Goal: Check status: Check status

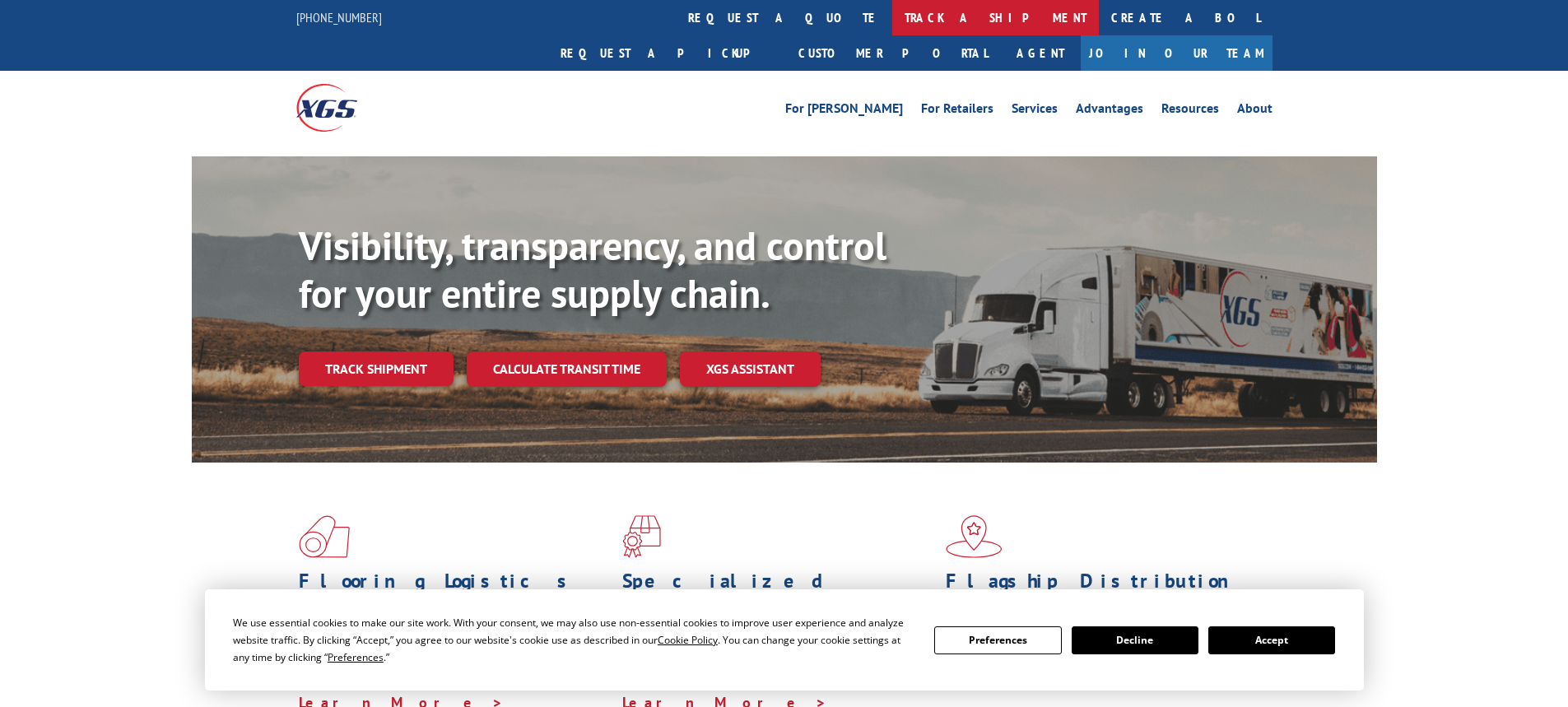
click at [892, 18] on link "track a shipment" at bounding box center [995, 17] width 207 height 36
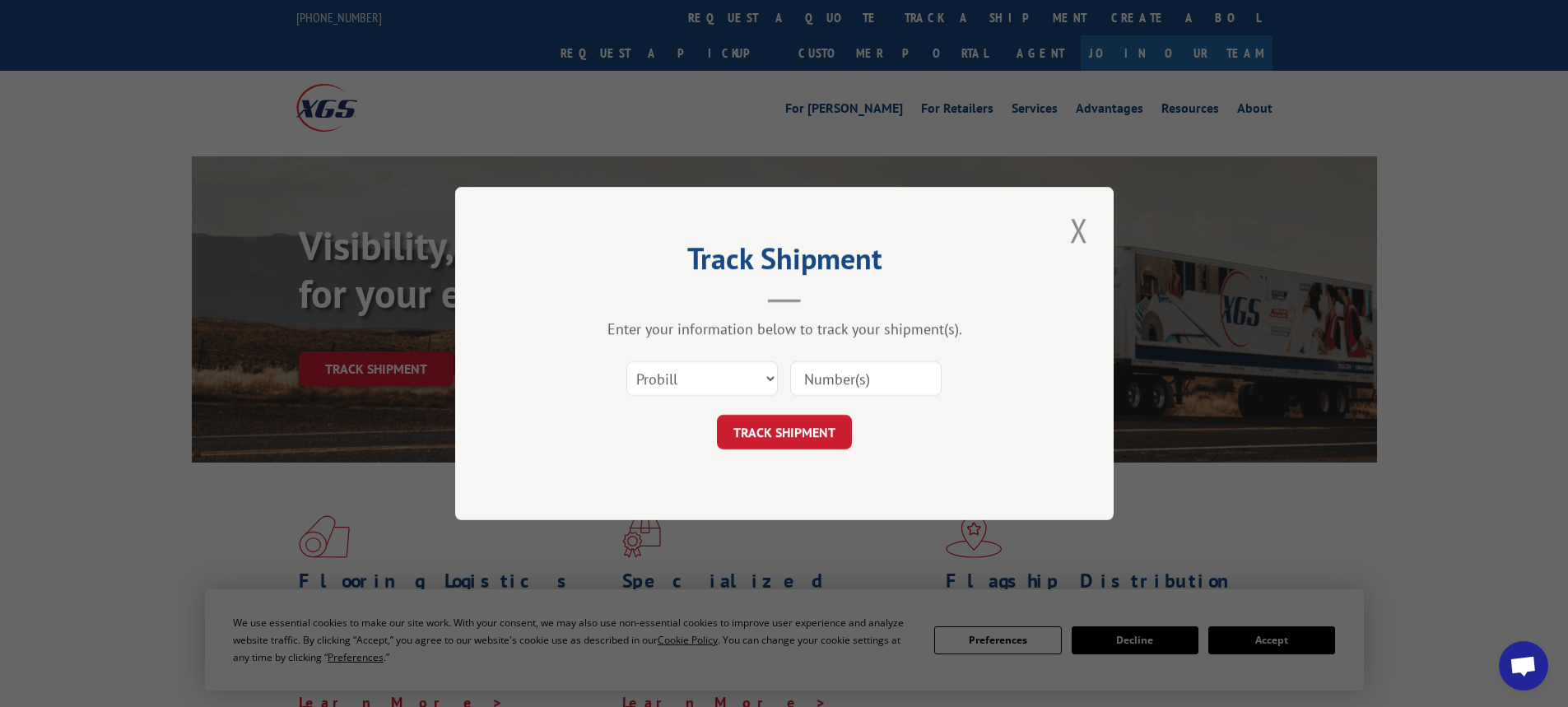
click at [835, 379] on input at bounding box center [865, 378] width 152 height 35
paste input "17514375"
type input "17514375"
click button "TRACK SHIPMENT" at bounding box center [784, 432] width 135 height 35
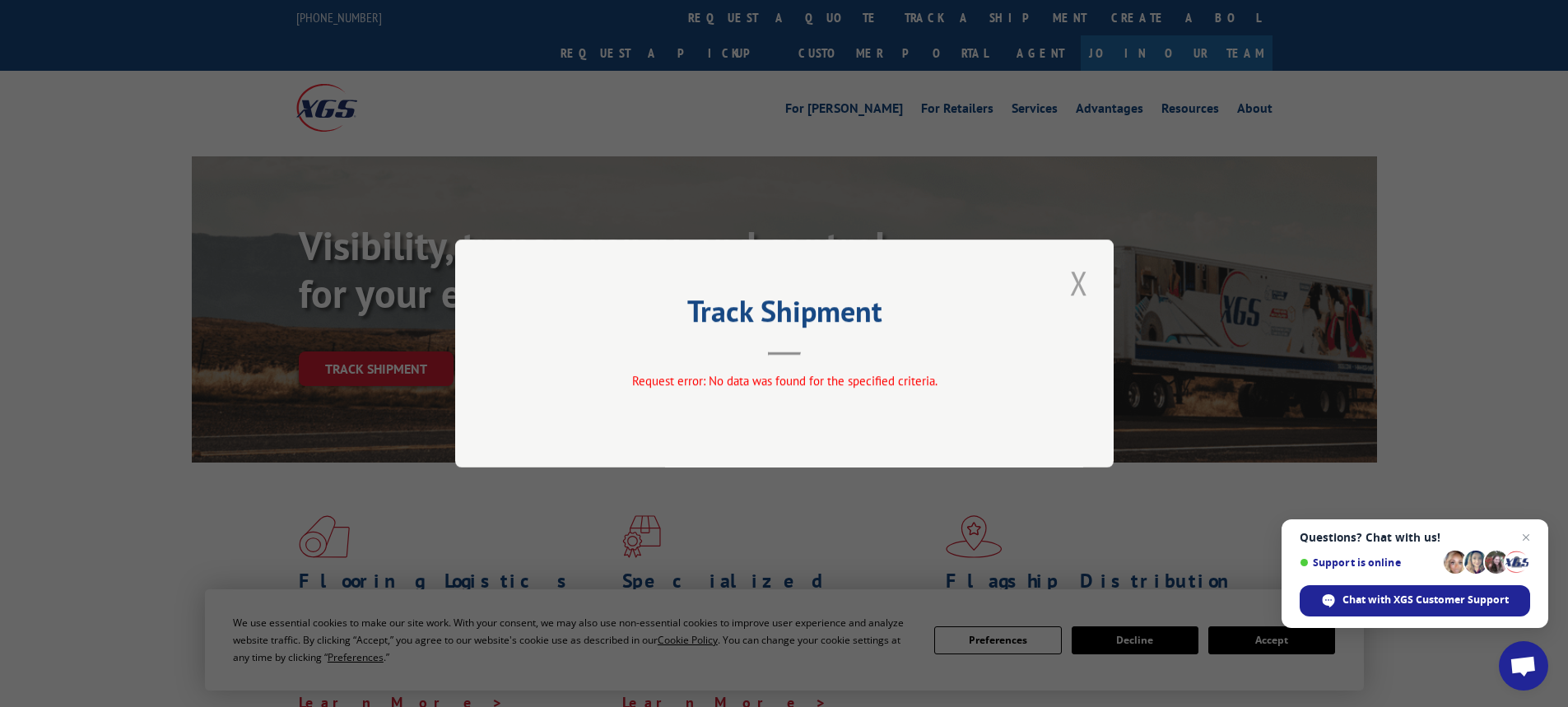
click at [1074, 286] on button "Close modal" at bounding box center [1078, 282] width 28 height 45
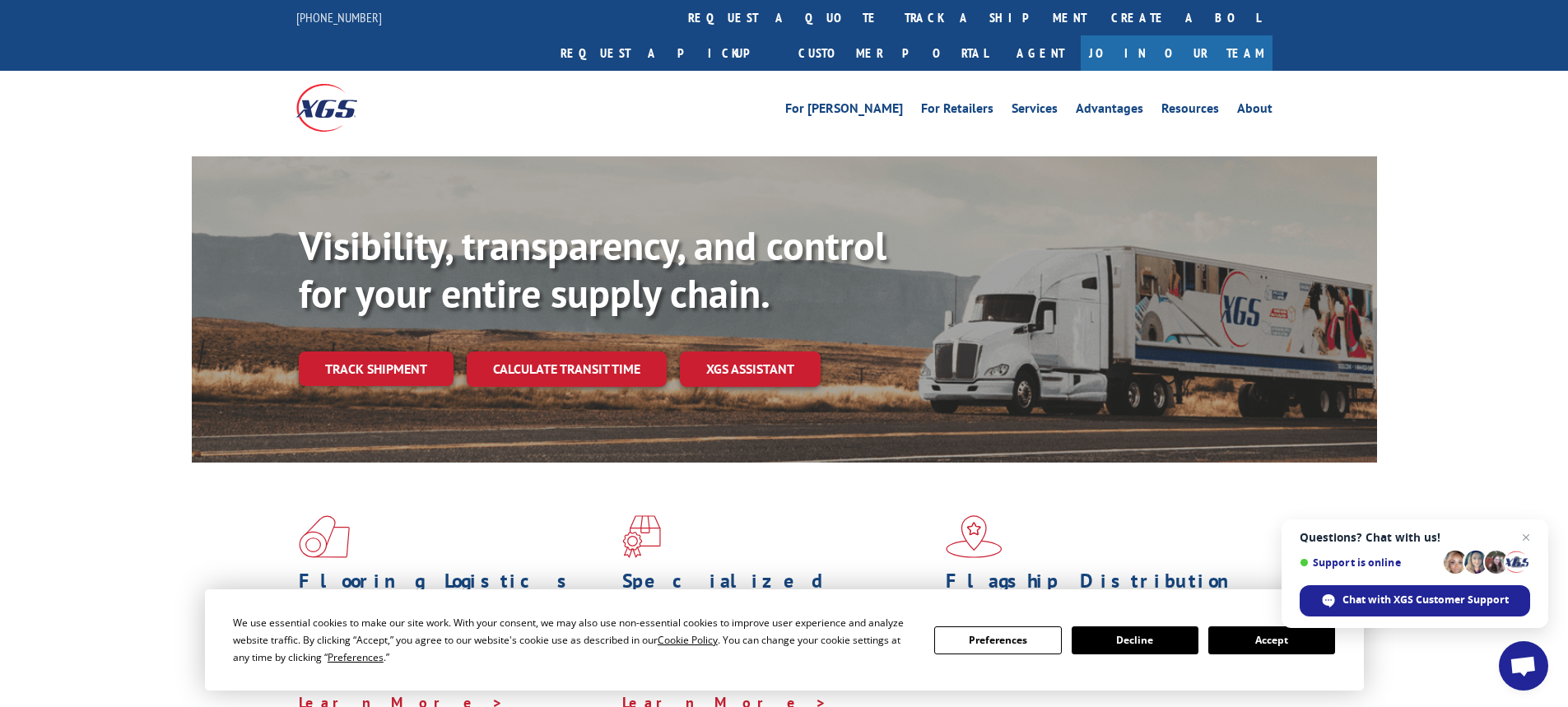
click at [1249, 646] on button "Accept" at bounding box center [1271, 640] width 127 height 28
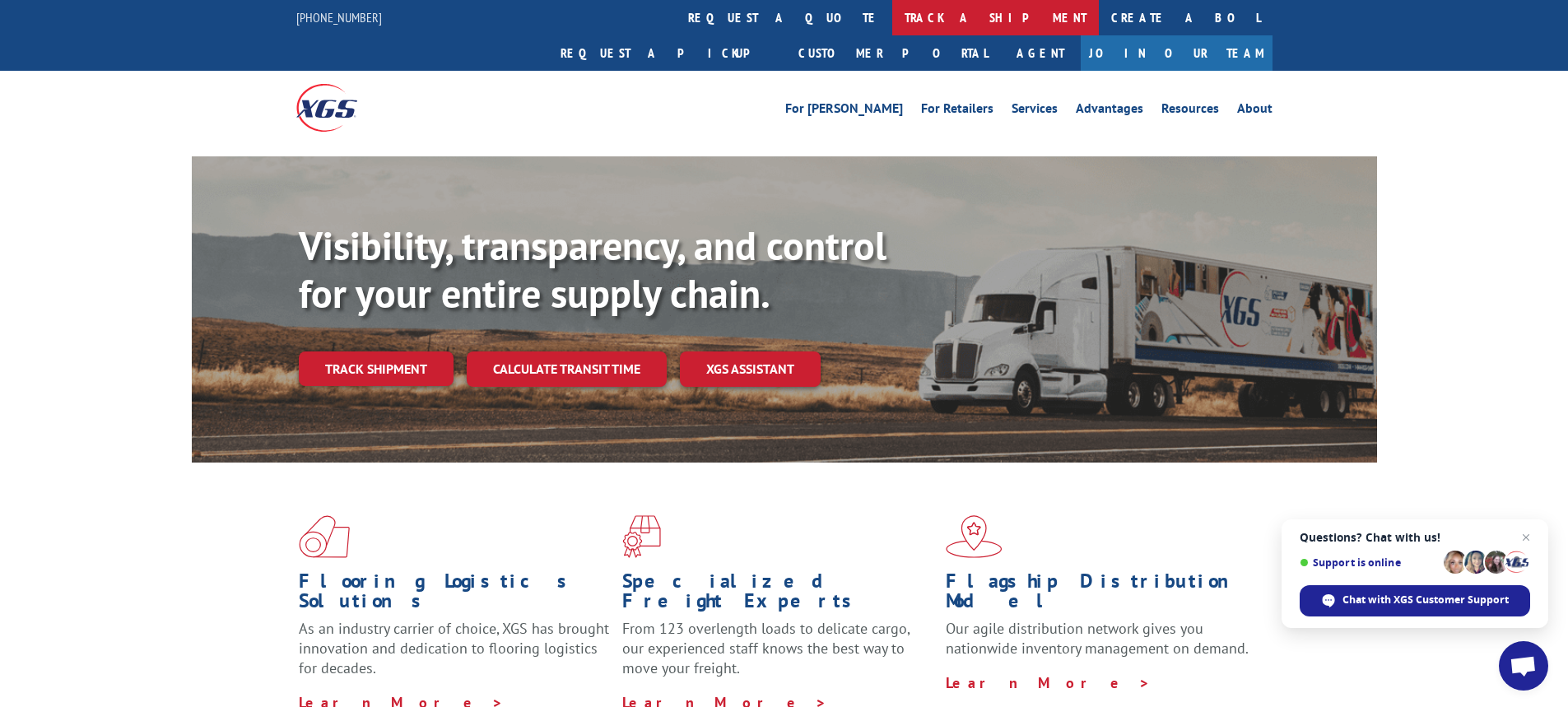
click at [892, 16] on link "track a shipment" at bounding box center [995, 17] width 207 height 36
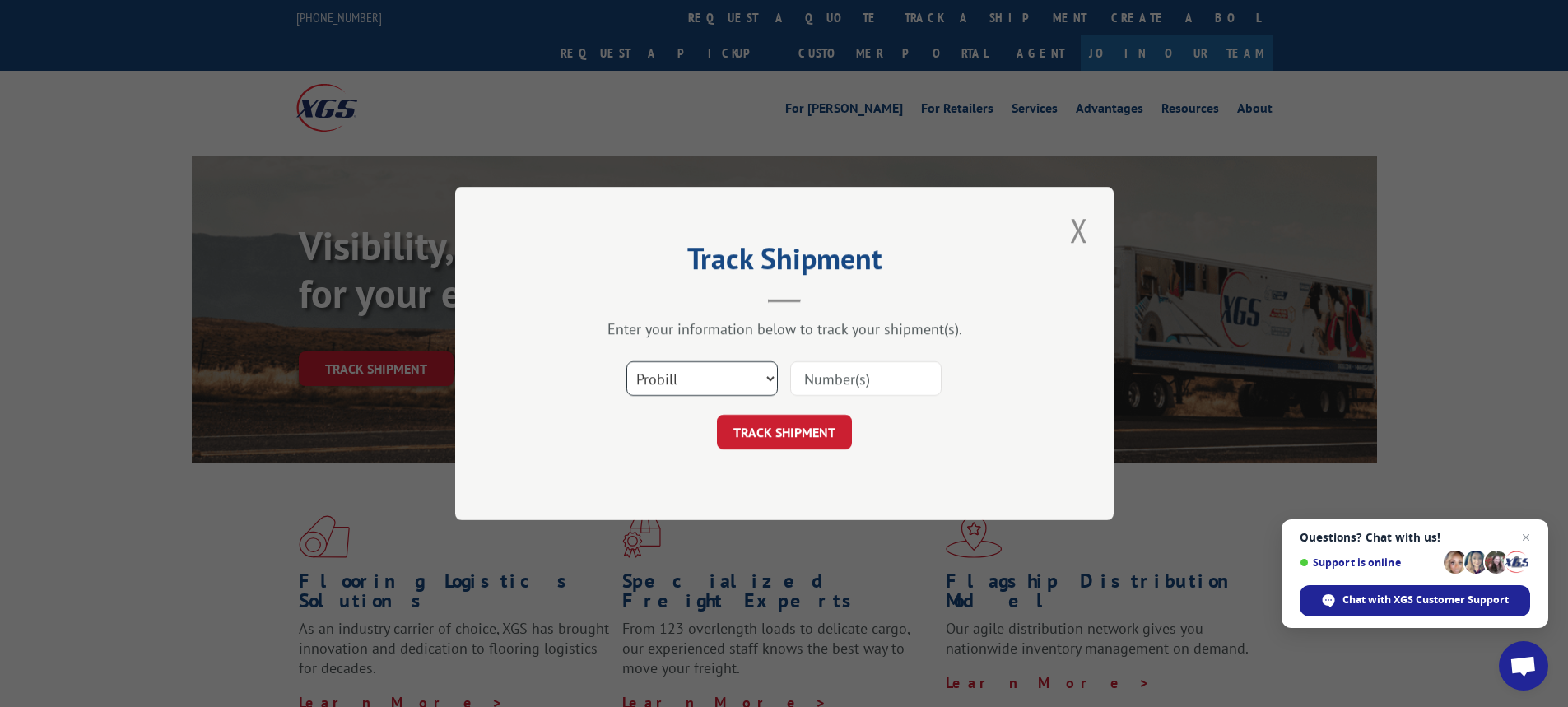
click at [745, 386] on select "Select category... Probill BOL PO" at bounding box center [702, 378] width 152 height 35
click at [707, 369] on select "Select category... Probill BOL PO" at bounding box center [702, 378] width 152 height 35
select select "po"
click at [626, 361] on select "Select category... Probill BOL PO" at bounding box center [702, 378] width 152 height 35
click at [843, 395] on input at bounding box center [865, 378] width 152 height 35
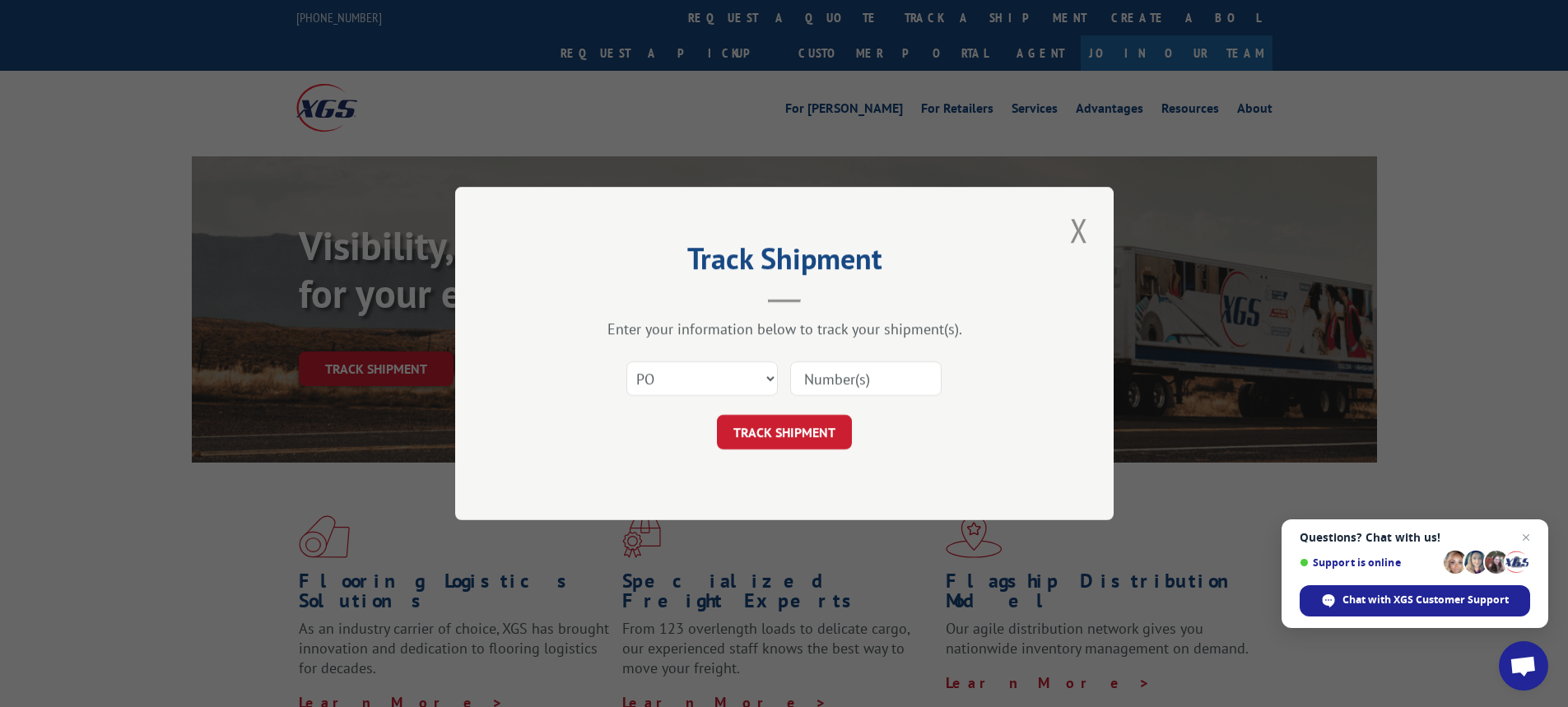
paste input "18532725"
type input "18532725"
click at [774, 439] on button "TRACK SHIPMENT" at bounding box center [784, 432] width 135 height 35
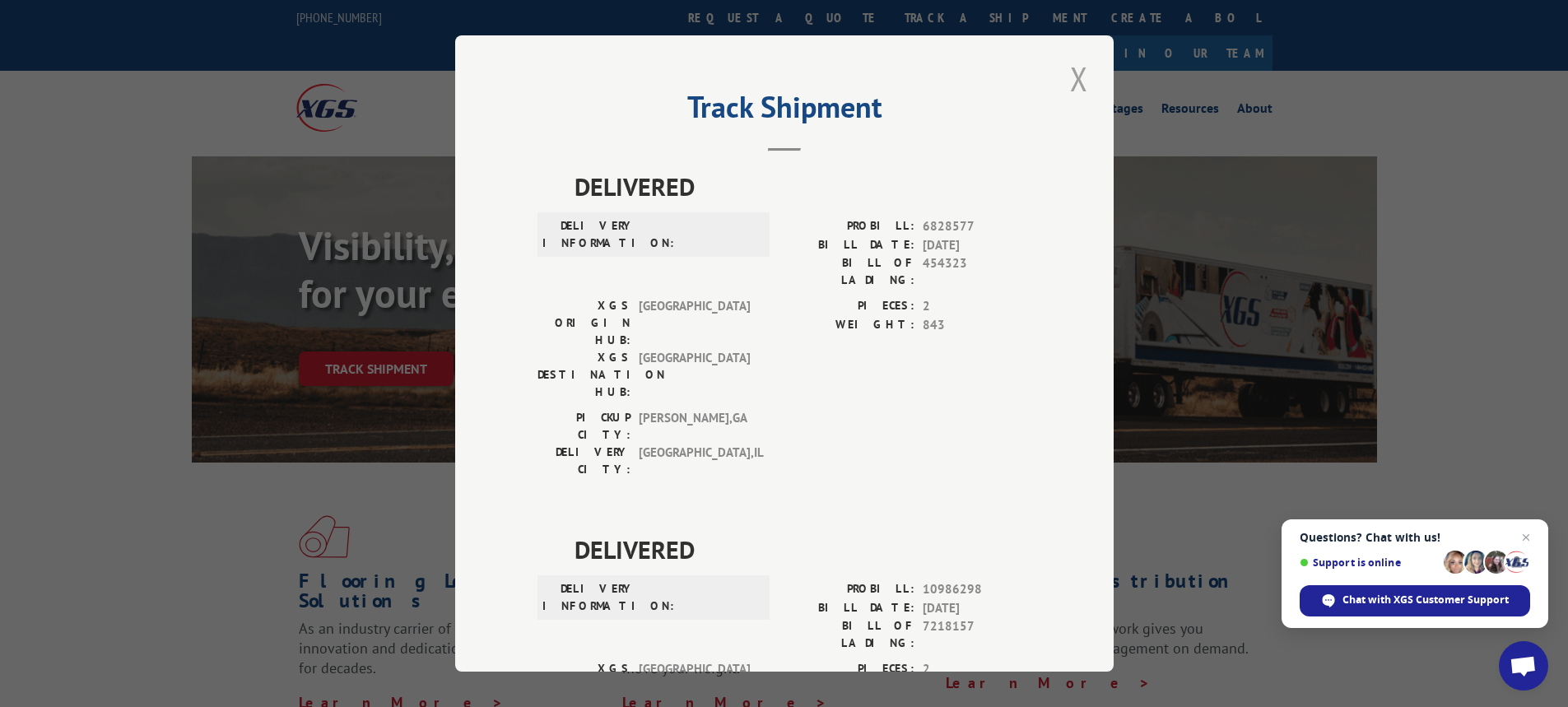
click at [1081, 79] on button "Close modal" at bounding box center [1078, 78] width 28 height 45
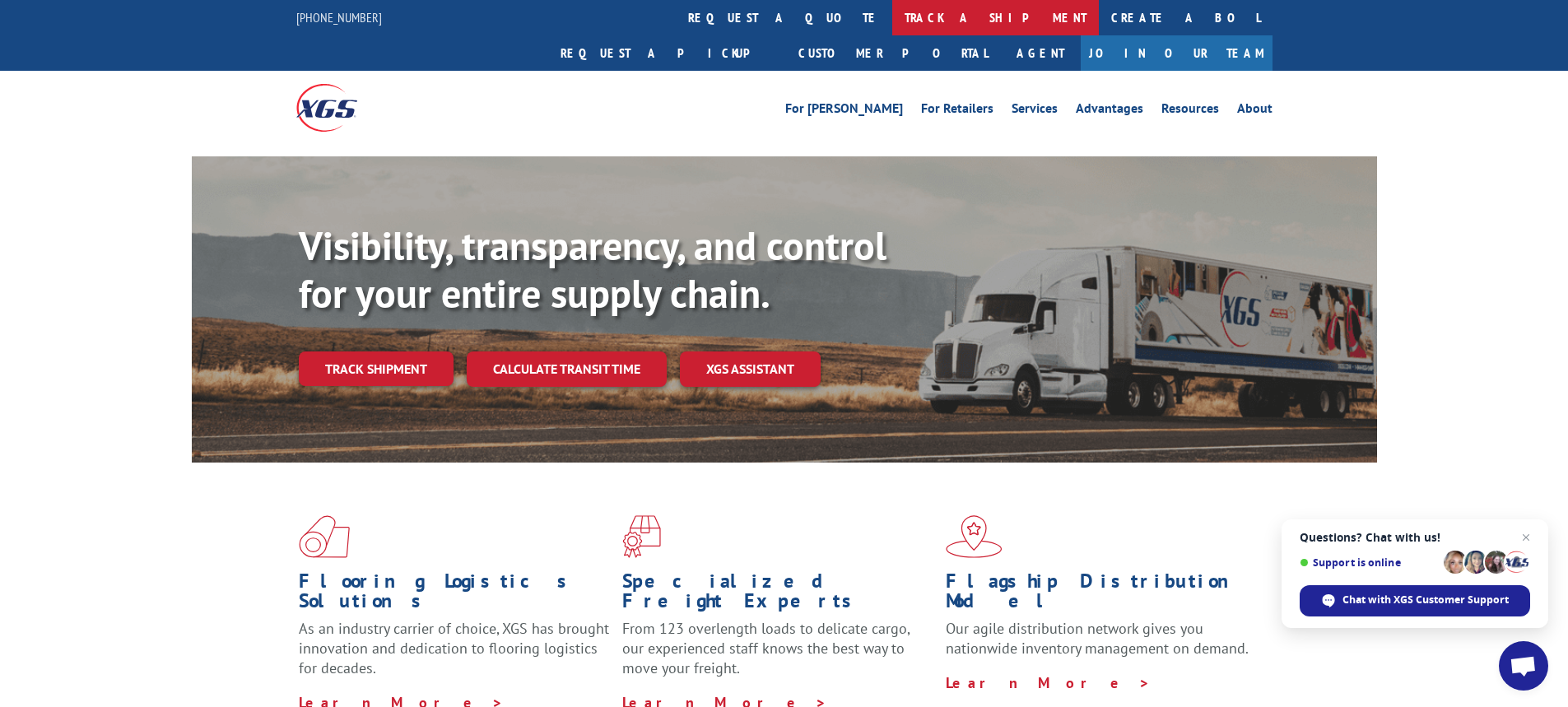
click at [892, 16] on link "track a shipment" at bounding box center [995, 17] width 207 height 36
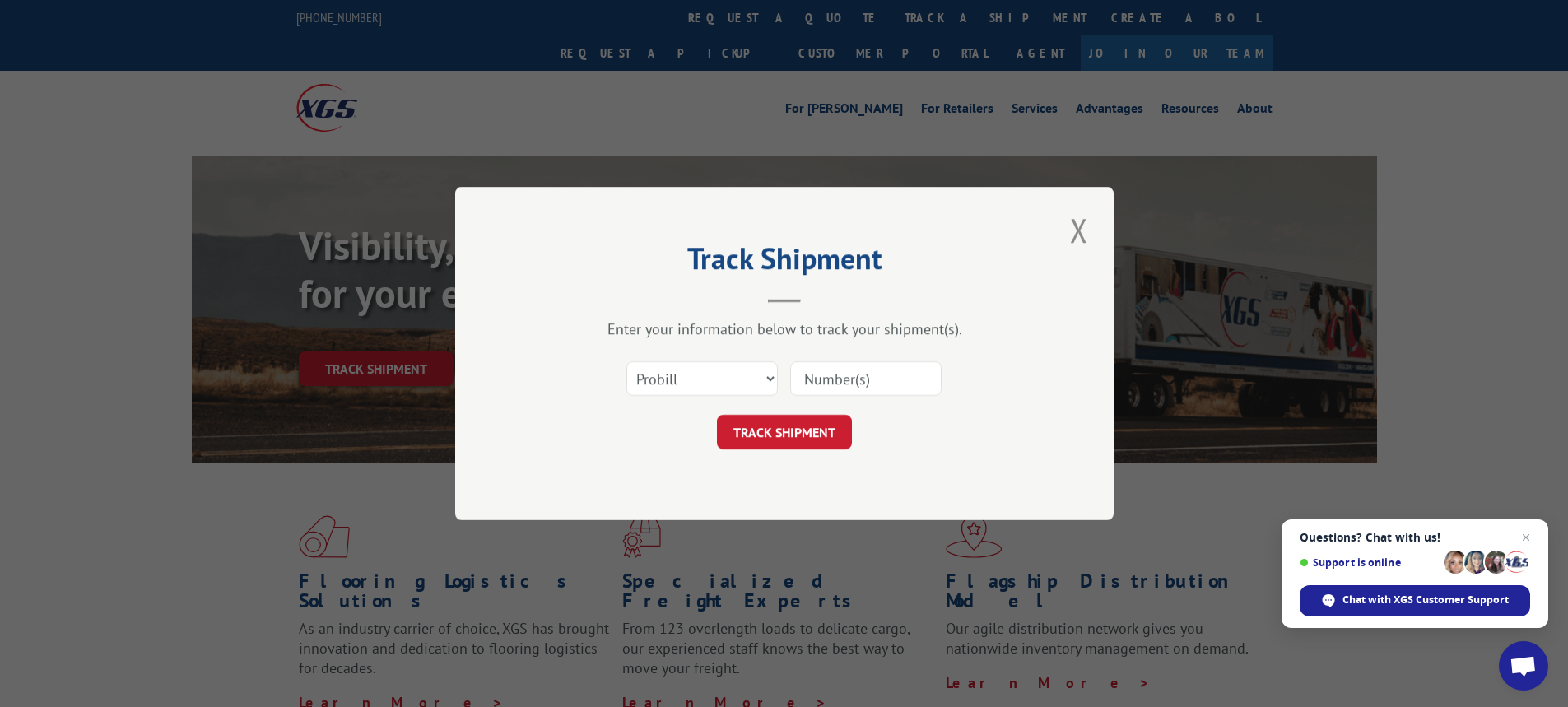
click at [700, 394] on div "Select category... Probill BOL PO" at bounding box center [784, 378] width 494 height 54
click at [703, 384] on select "Select category... Probill BOL PO" at bounding box center [702, 378] width 152 height 35
select select "bol"
click at [626, 361] on select "Select category... Probill BOL PO" at bounding box center [702, 378] width 152 height 35
click at [838, 386] on input at bounding box center [865, 378] width 152 height 35
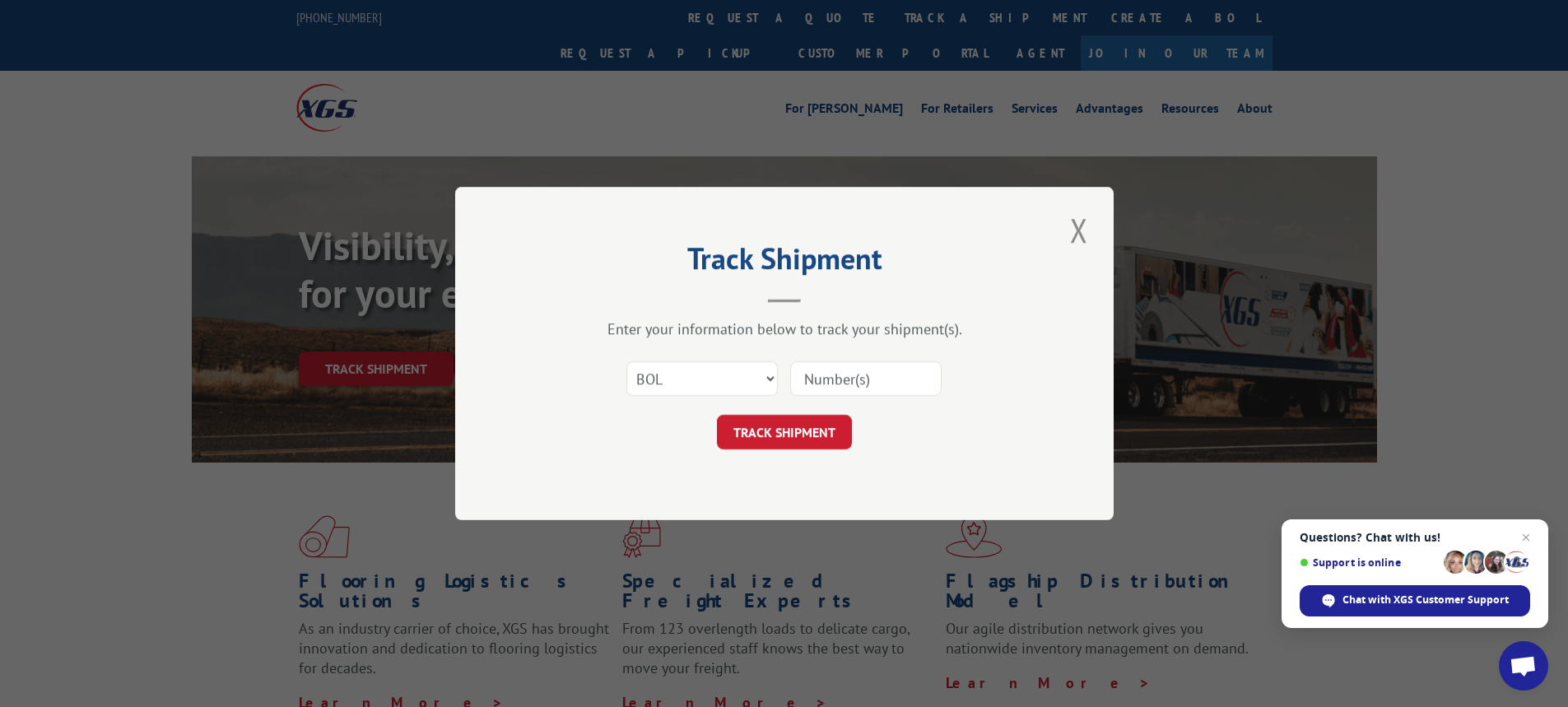
paste input "18532725"
type input "18532725"
click at [820, 437] on button "TRACK SHIPMENT" at bounding box center [784, 432] width 135 height 35
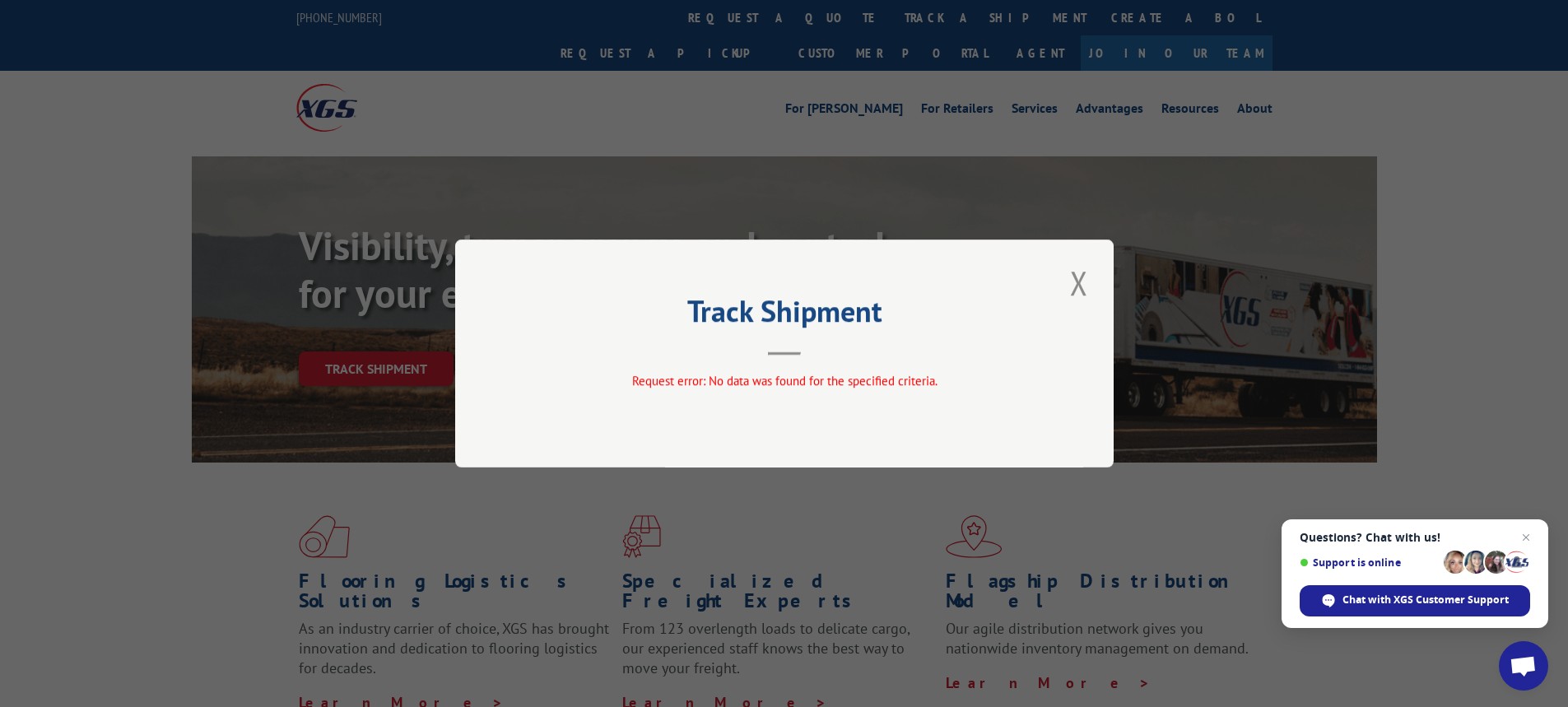
click at [1076, 277] on button "Close modal" at bounding box center [1078, 282] width 28 height 45
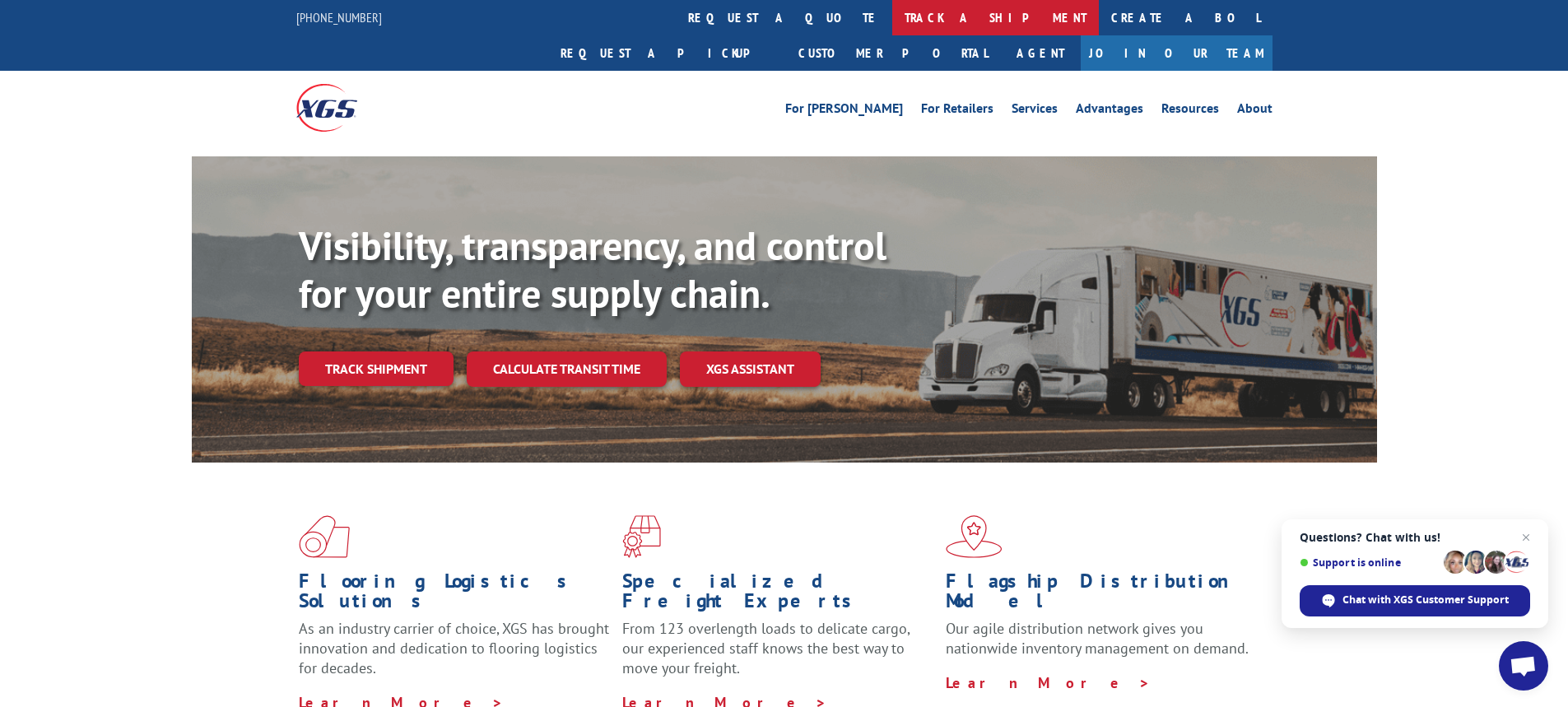
click at [892, 22] on link "track a shipment" at bounding box center [995, 17] width 207 height 36
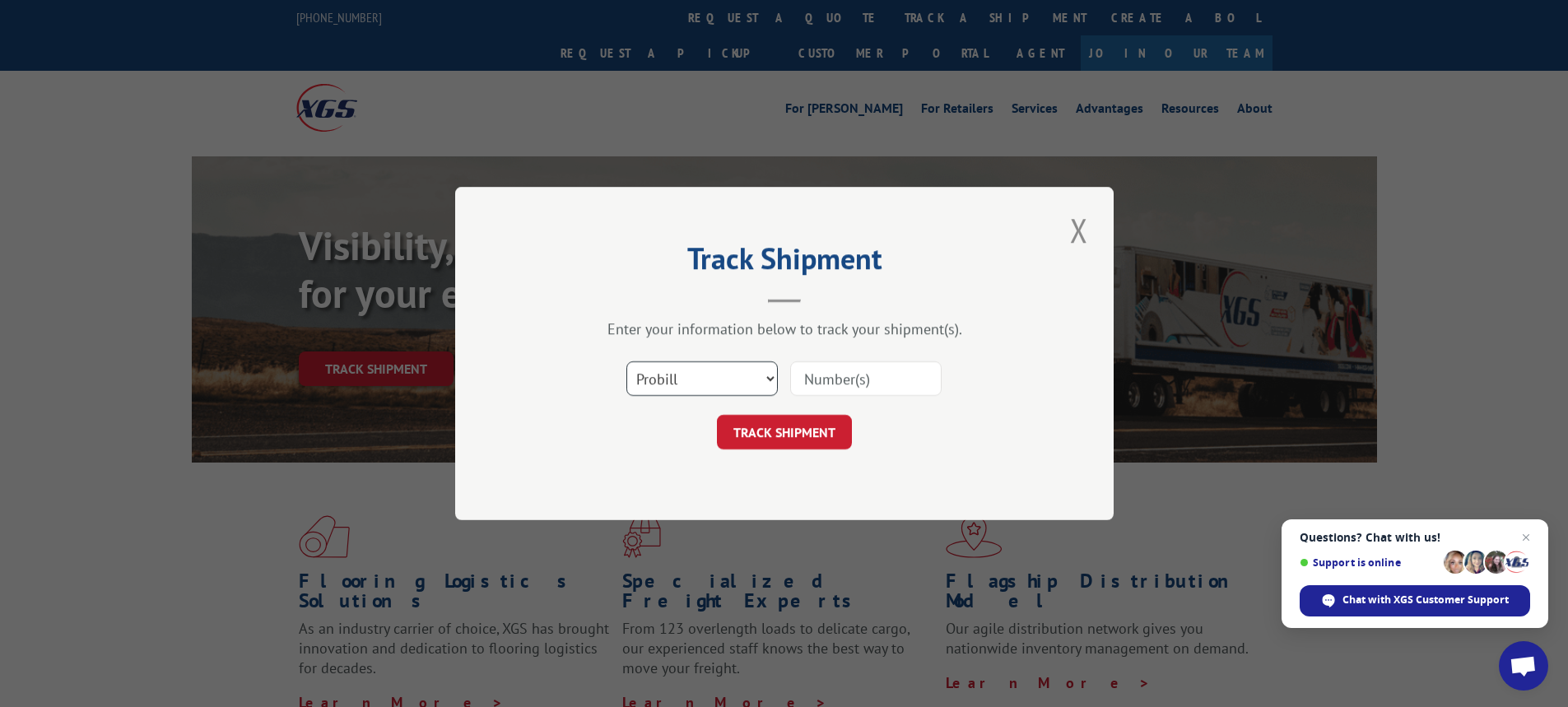
click at [691, 376] on select "Select category... Probill BOL PO" at bounding box center [702, 378] width 152 height 35
select select "bol"
click at [626, 361] on select "Select category... Probill BOL PO" at bounding box center [702, 378] width 152 height 35
click at [834, 368] on input at bounding box center [865, 378] width 152 height 35
paste input "4904869"
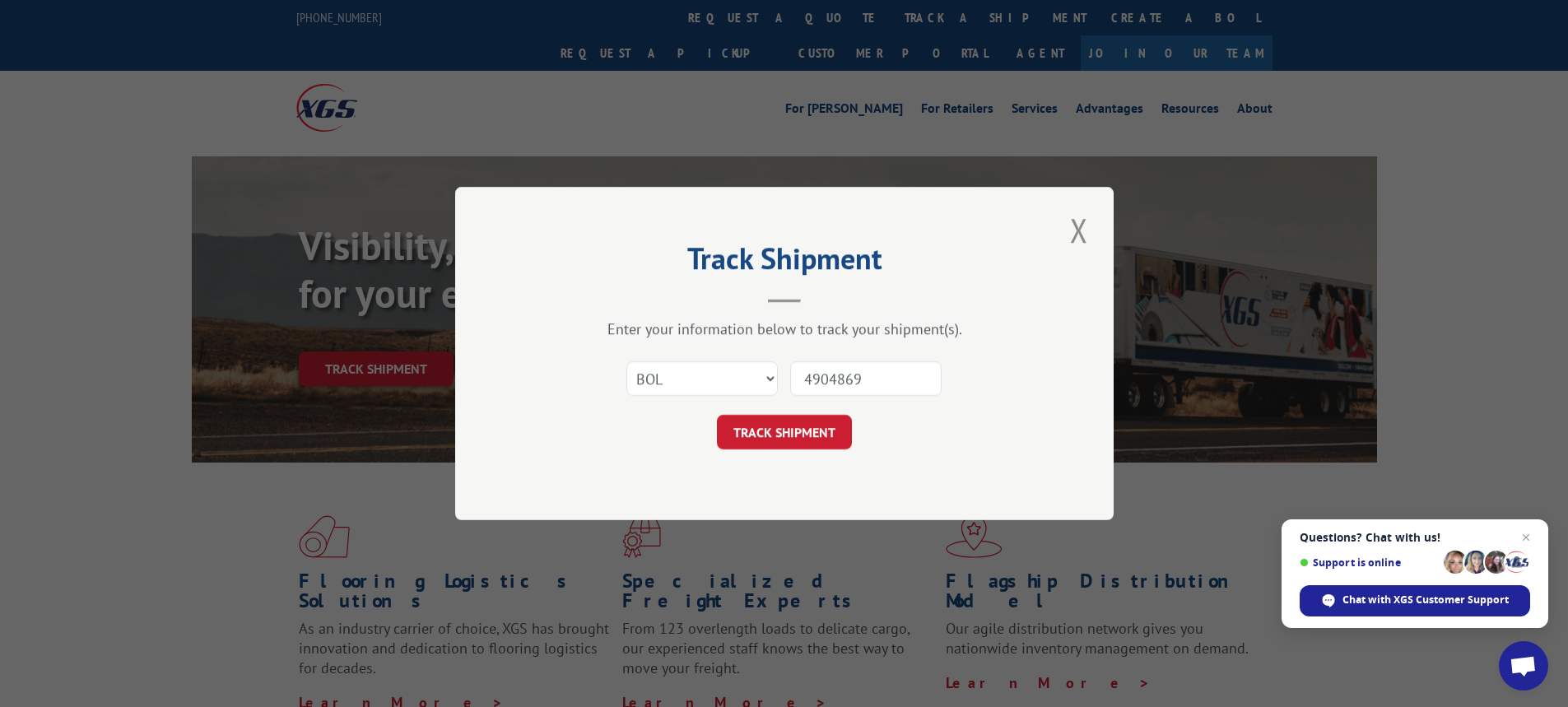
type input "4904869"
click at [788, 420] on button "TRACK SHIPMENT" at bounding box center [784, 432] width 135 height 35
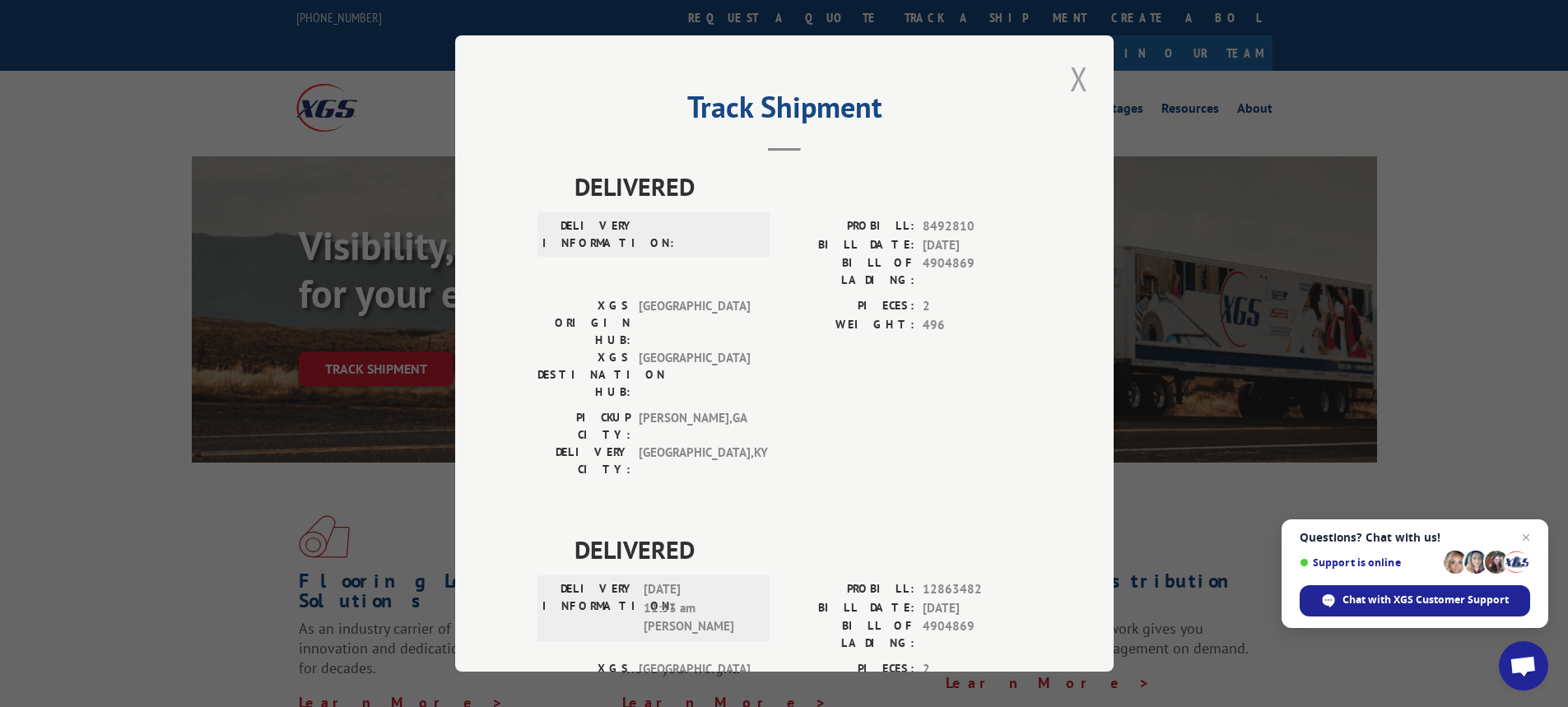
click at [1074, 76] on button "Close modal" at bounding box center [1078, 78] width 28 height 45
